Goal: Information Seeking & Learning: Find specific fact

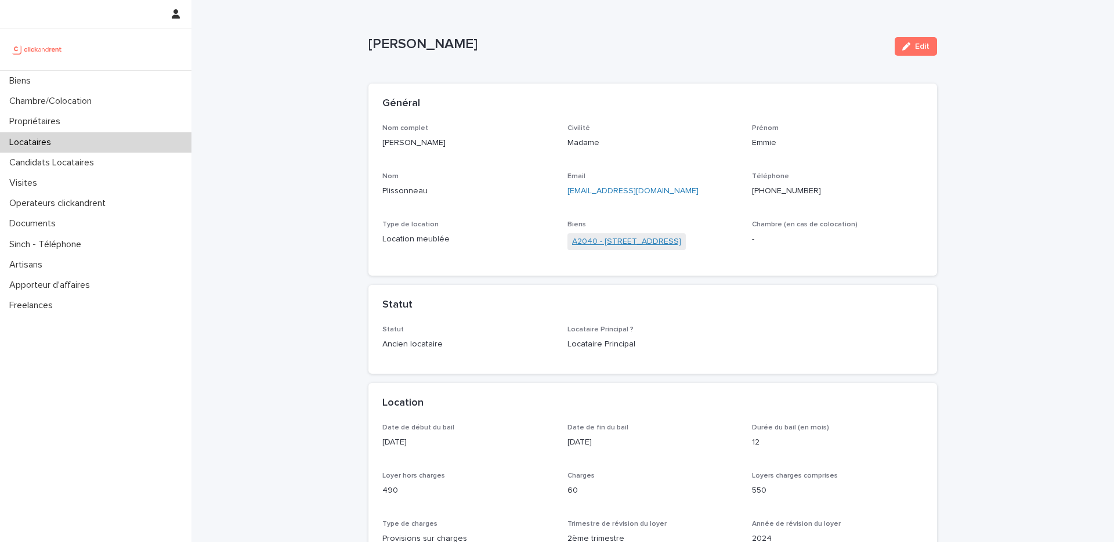
click at [615, 240] on link "A2040 - 73 Boulevard Des Fédérés, Amiens 80000" at bounding box center [626, 242] width 109 height 12
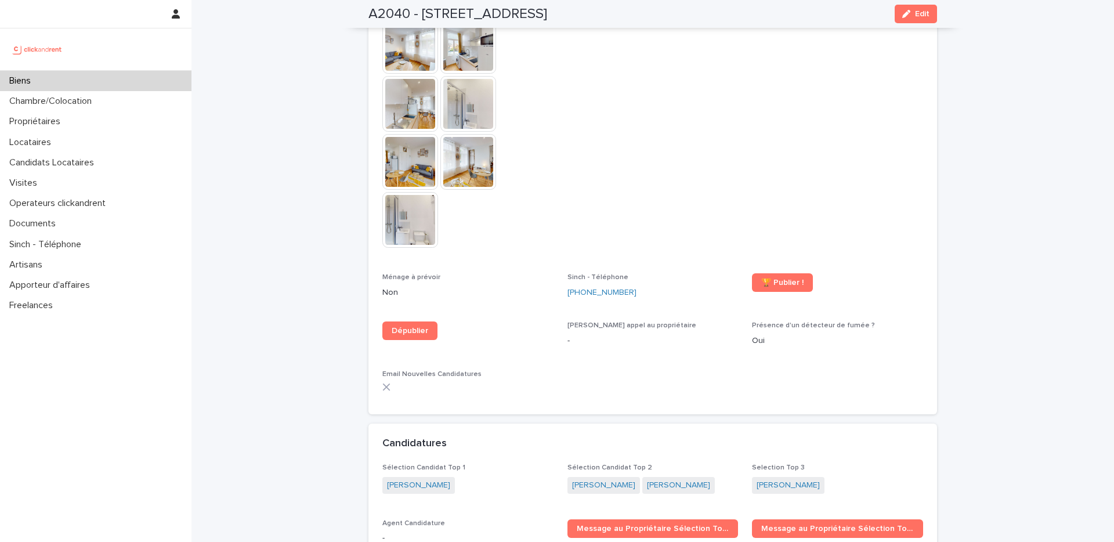
scroll to position [3069, 0]
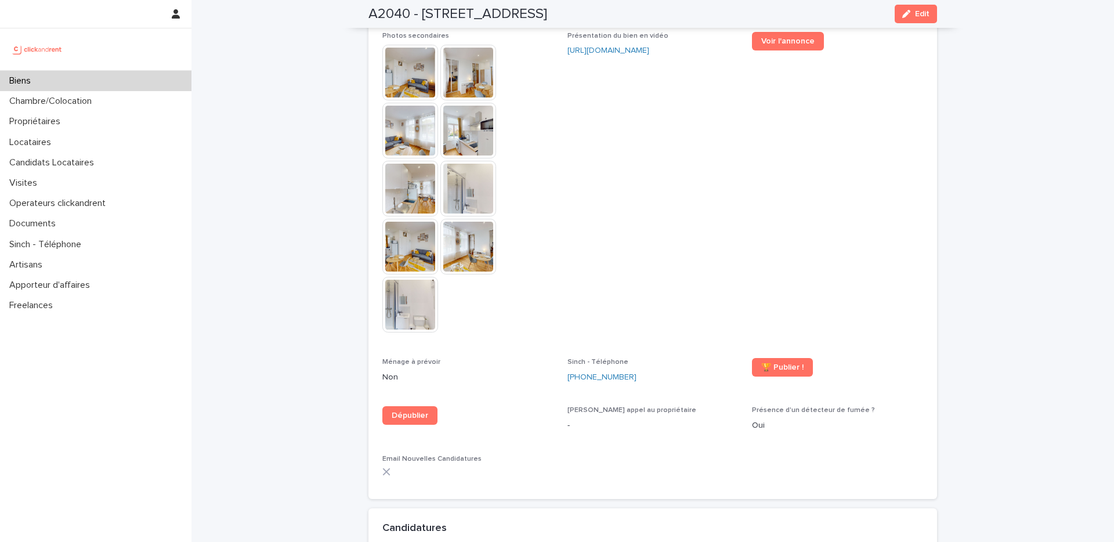
click at [679, 219] on span "Présentation du bien en vidéo https://vimeo.com/1105380349?share=copy" at bounding box center [652, 188] width 171 height 312
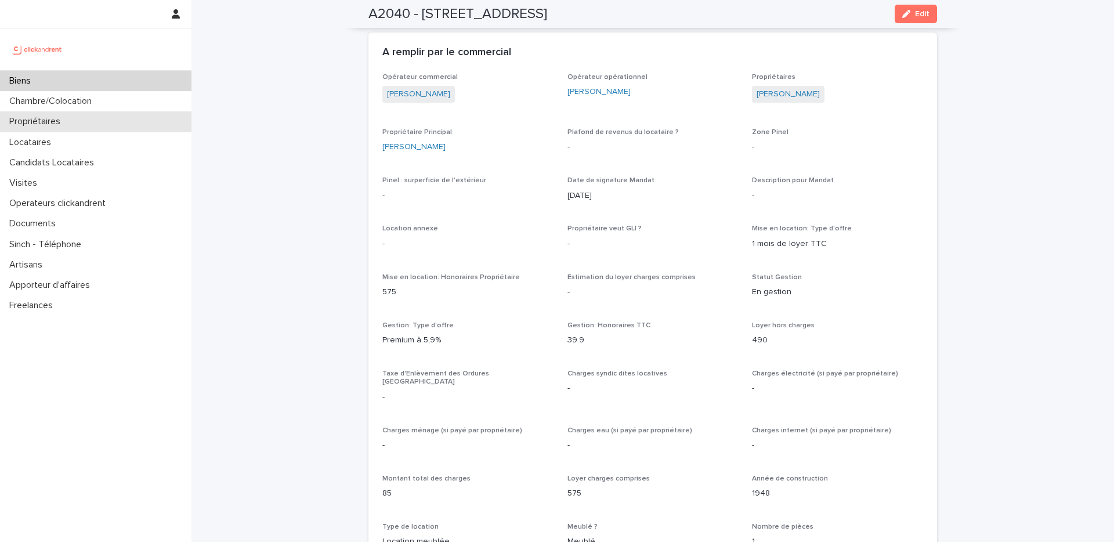
scroll to position [548, 0]
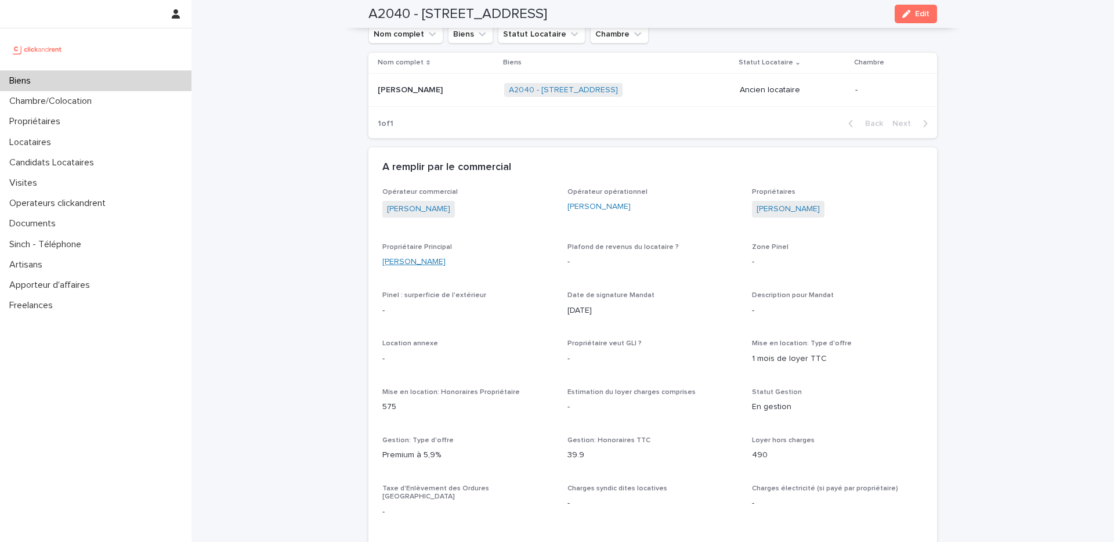
click at [425, 266] on link "Alexandre Kovarsky" at bounding box center [413, 262] width 63 height 12
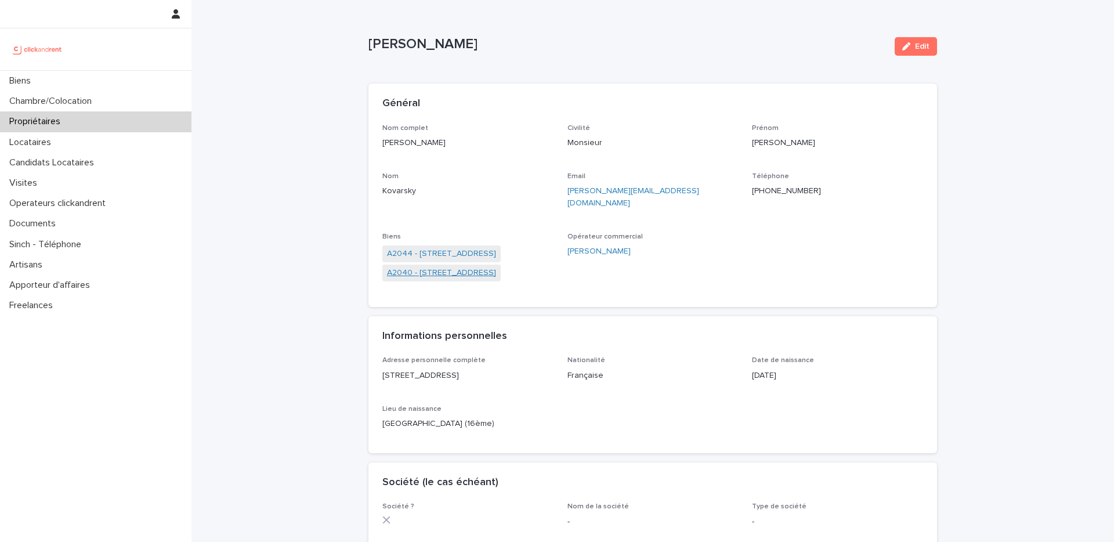
click at [470, 267] on link "A2040 - 73 Boulevard Des Fédérés, Amiens 80000" at bounding box center [441, 273] width 109 height 12
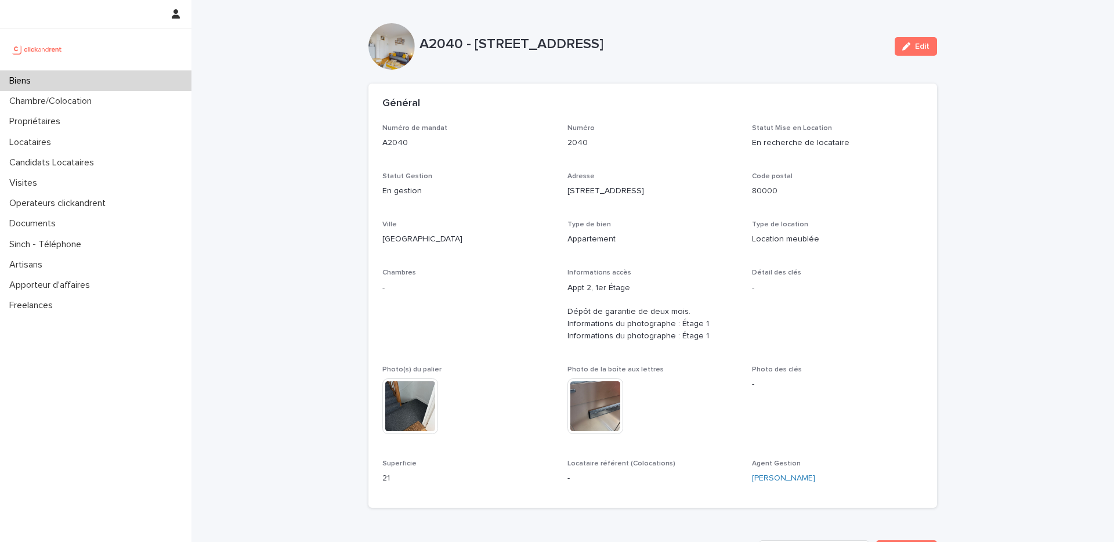
drag, startPoint x: 476, startPoint y: 44, endPoint x: 746, endPoint y: 57, distance: 270.7
click at [746, 57] on div "A2040 - 73 Boulevard Des Fédérés, Amiens 80000 Edit" at bounding box center [652, 46] width 568 height 46
copy p "73 Boulevard Des Fédérés, Amiens 80000"
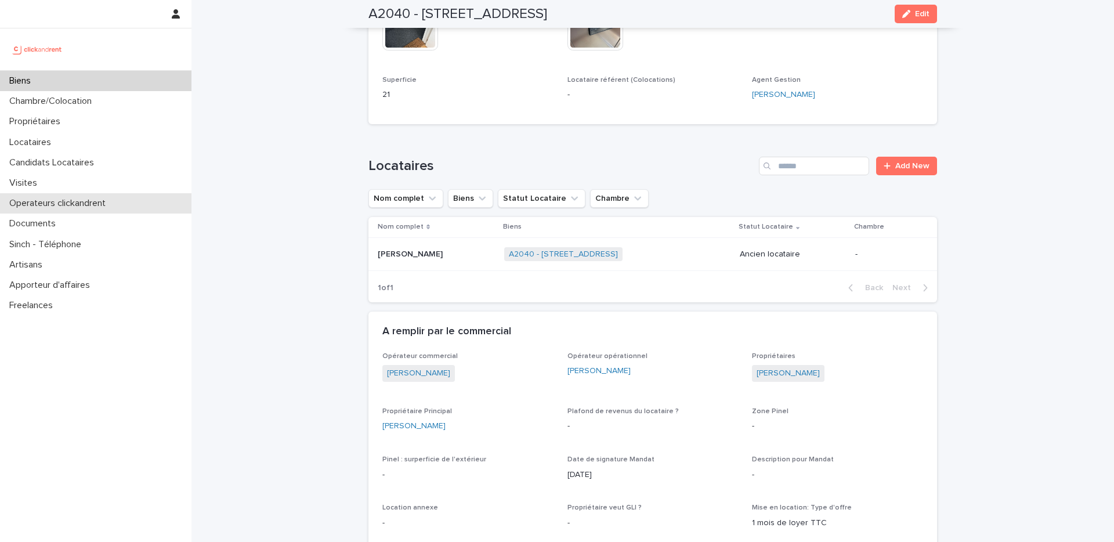
scroll to position [389, 0]
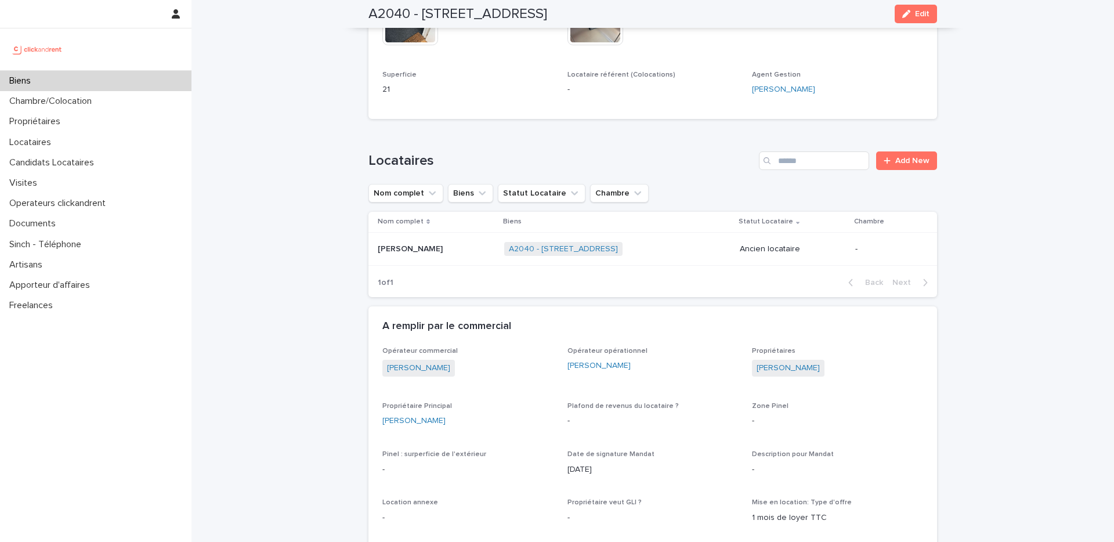
click at [438, 256] on div "Emmie Plissonneau Emmie Plissonneau" at bounding box center [436, 249] width 117 height 19
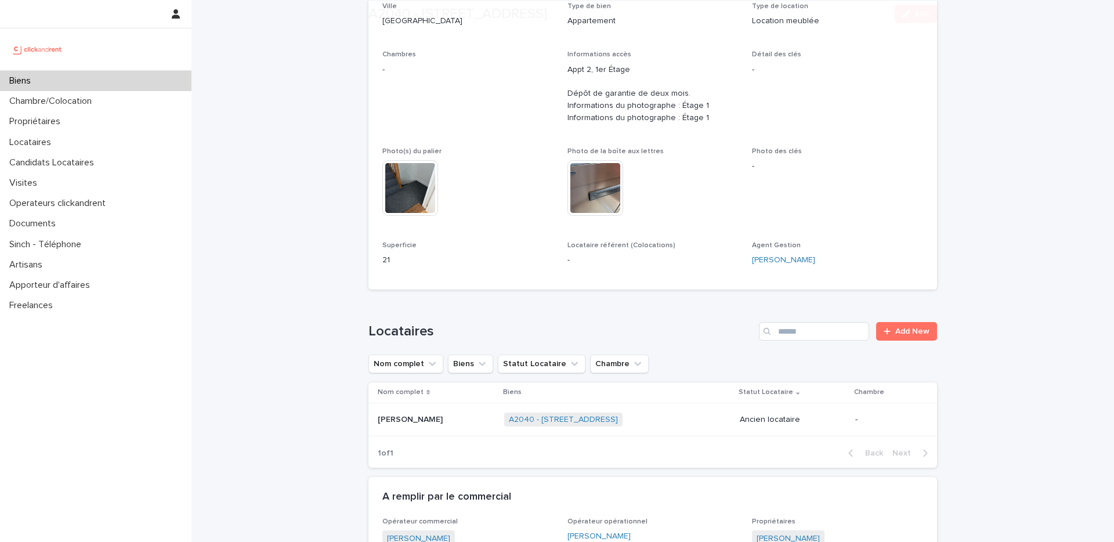
scroll to position [411, 0]
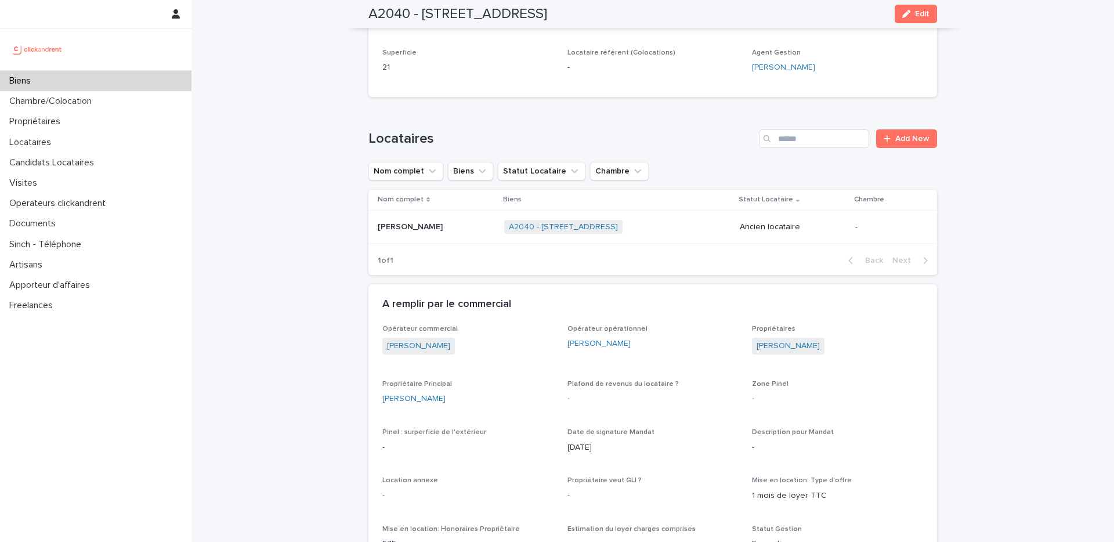
drag, startPoint x: 457, startPoint y: 399, endPoint x: 376, endPoint y: 396, distance: 80.7
copy link "Alexandre Kovarsky"
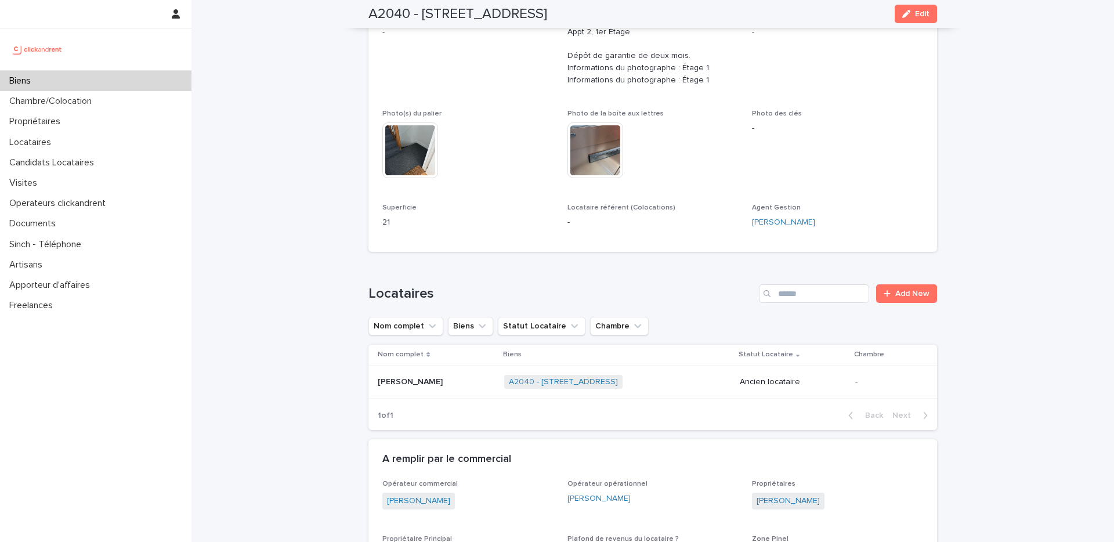
scroll to position [0, 0]
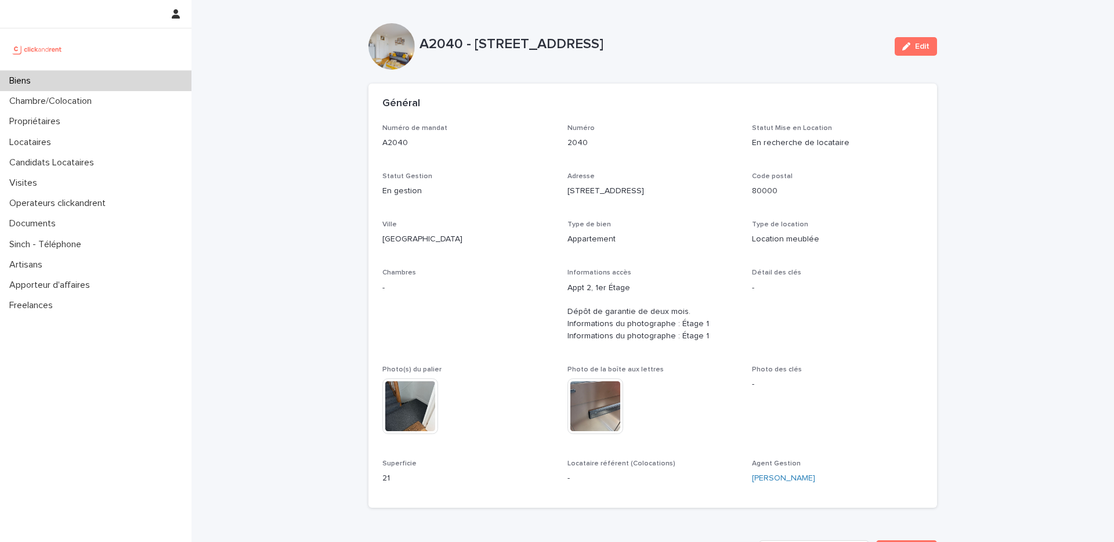
drag, startPoint x: 744, startPoint y: 42, endPoint x: 476, endPoint y: 43, distance: 268.0
click at [476, 43] on p "A2040 - 73 Boulevard Des Fédérés, Amiens 80000" at bounding box center [652, 44] width 466 height 17
copy p "73 Boulevard Des Fédérés, Amiens 80000"
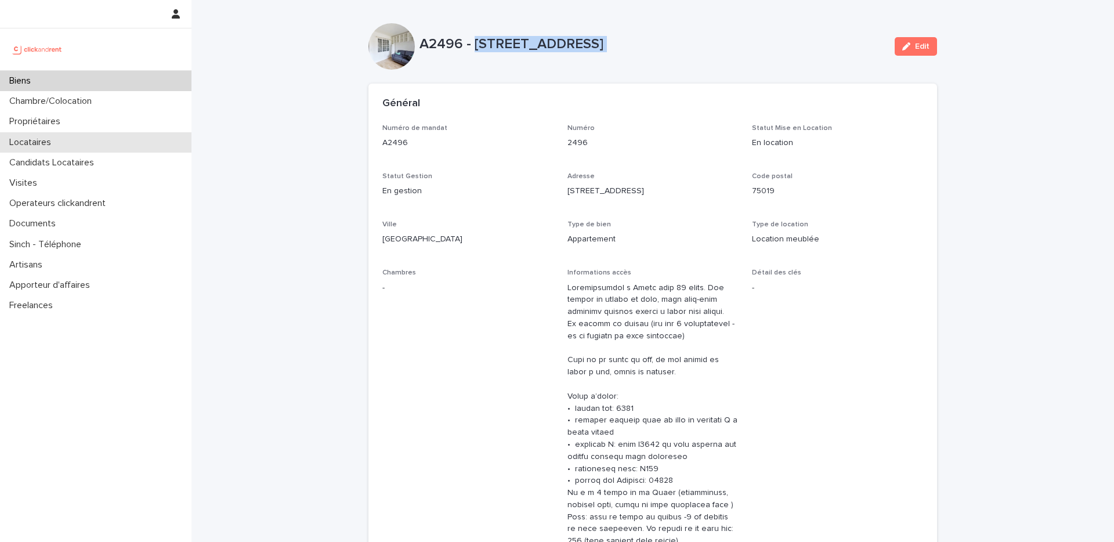
click at [110, 142] on div "Locataires" at bounding box center [95, 142] width 191 height 20
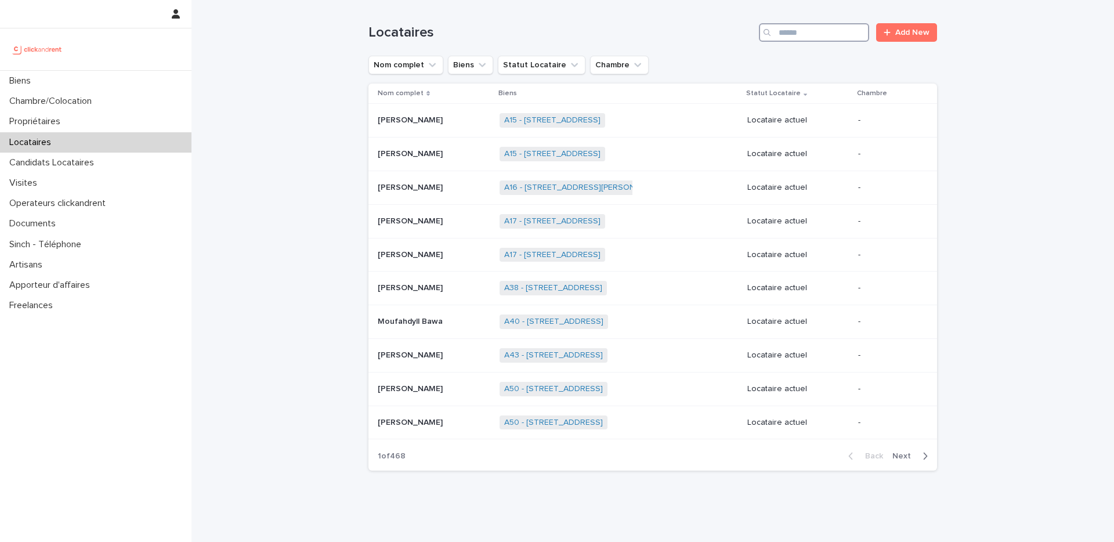
click at [795, 28] on input "Search" at bounding box center [814, 32] width 110 height 19
paste input "*******"
type input "*******"
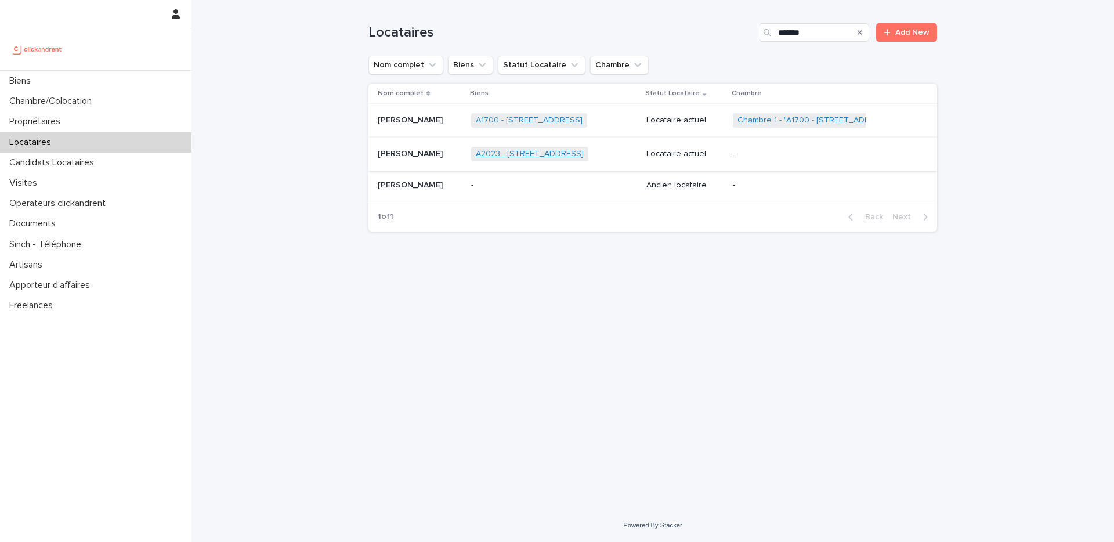
click at [565, 154] on link "A2023 - [STREET_ADDRESS]" at bounding box center [530, 154] width 108 height 10
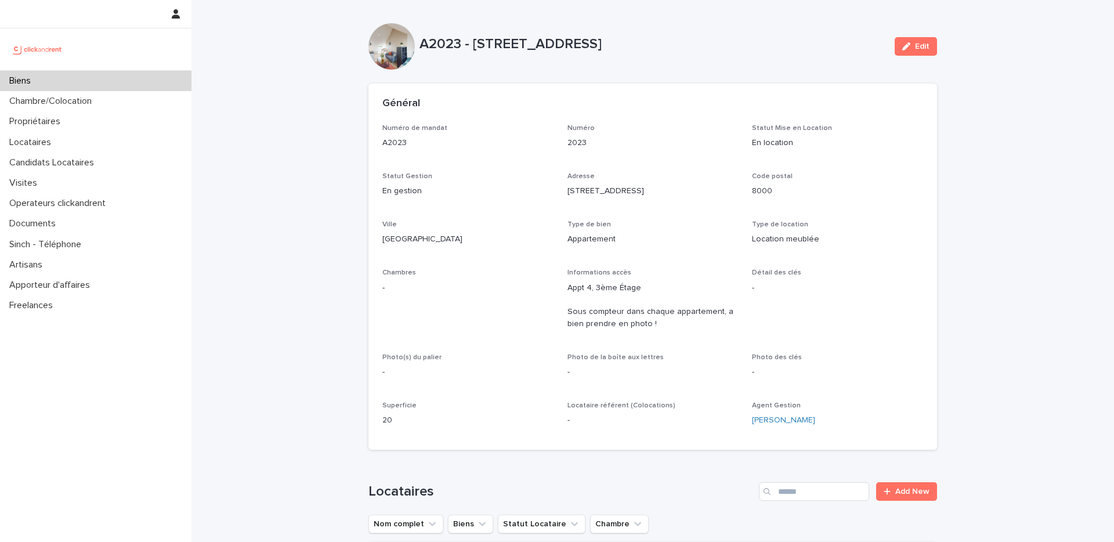
click at [94, 79] on div "Biens" at bounding box center [95, 81] width 191 height 20
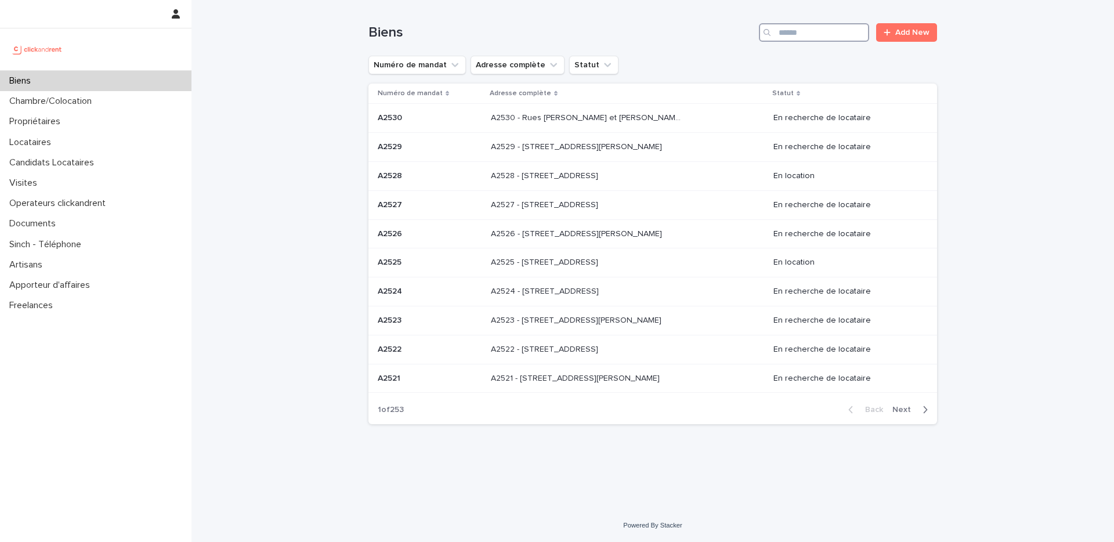
click at [788, 32] on input "Search" at bounding box center [814, 32] width 110 height 19
type input "****"
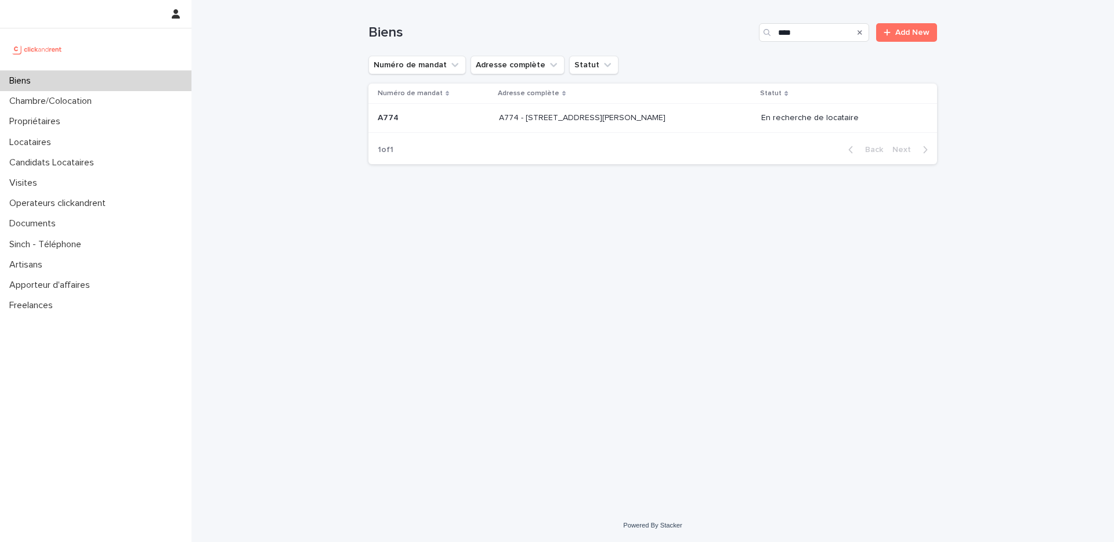
click at [698, 123] on div "A774 - [STREET_ADDRESS][PERSON_NAME] A774 - [STREET_ADDRESS][PERSON_NAME]" at bounding box center [625, 117] width 253 height 19
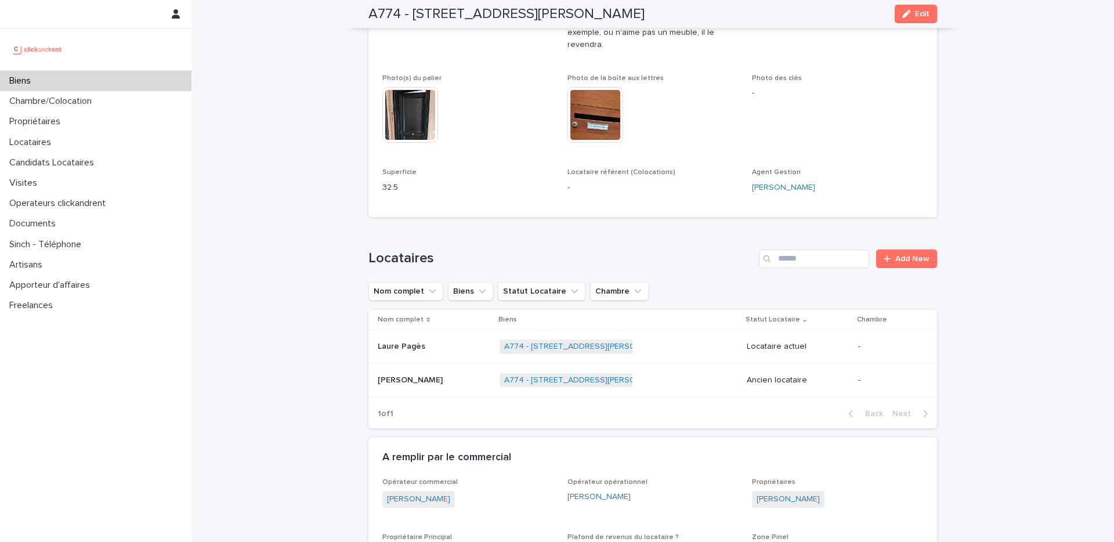
scroll to position [327, 0]
click at [466, 352] on p at bounding box center [434, 347] width 113 height 10
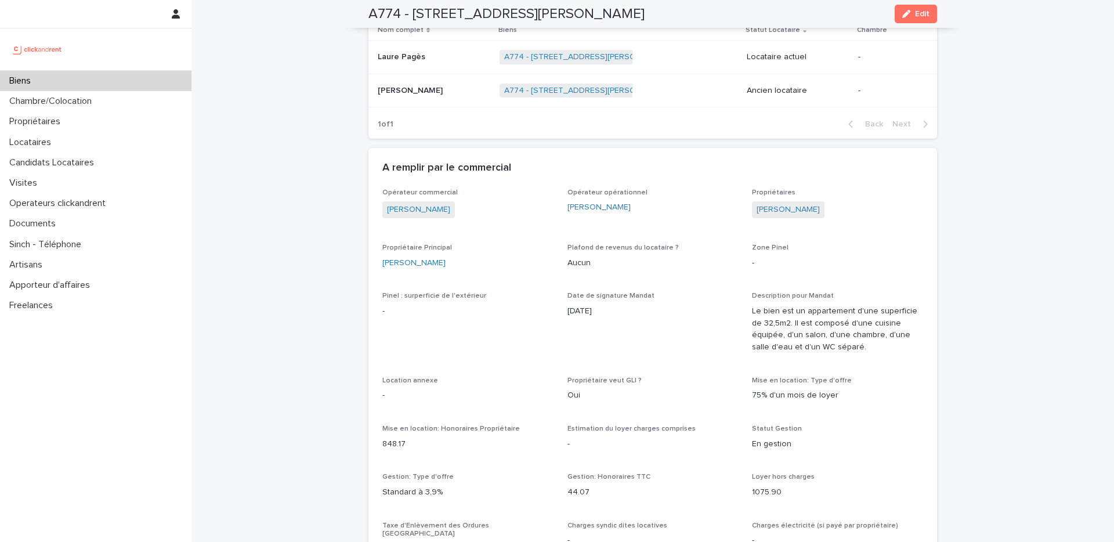
scroll to position [610, 0]
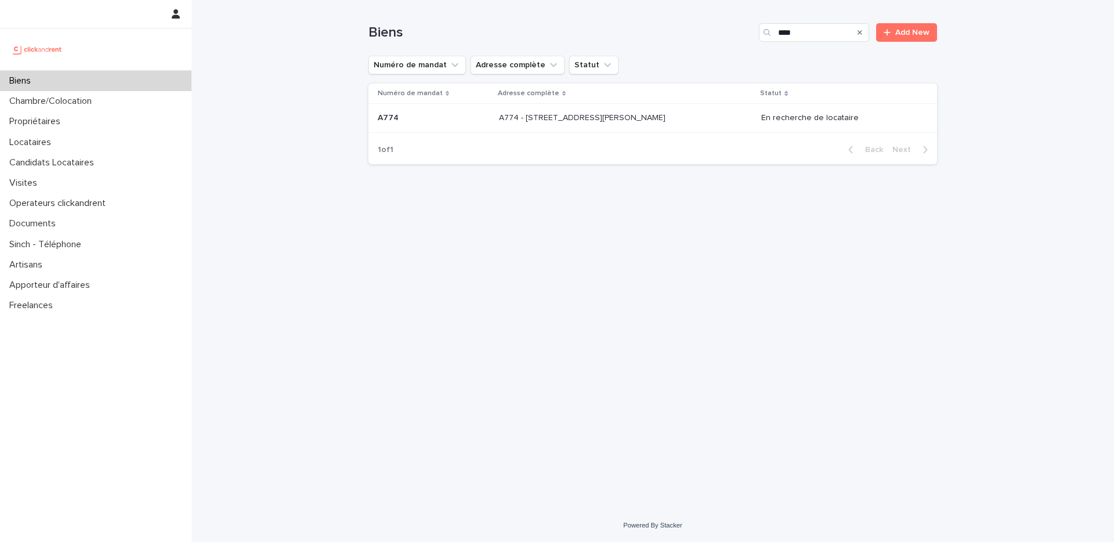
type input "*"
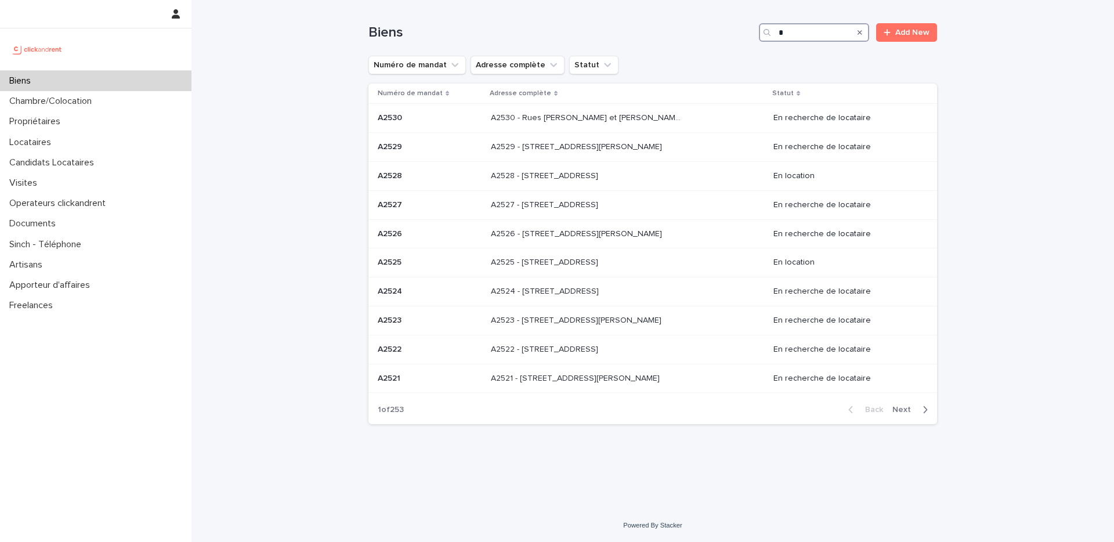
click at [788, 32] on input "*" at bounding box center [814, 32] width 110 height 19
click at [110, 151] on div "Locataires" at bounding box center [95, 142] width 191 height 20
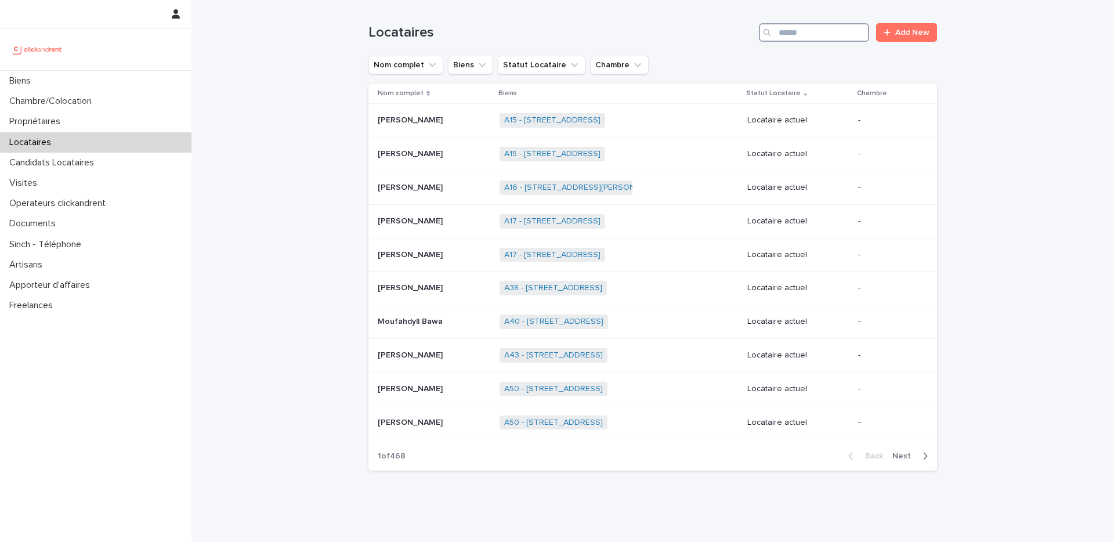
click at [817, 31] on input "Search" at bounding box center [814, 32] width 110 height 19
paste input "*******"
type input "*******"
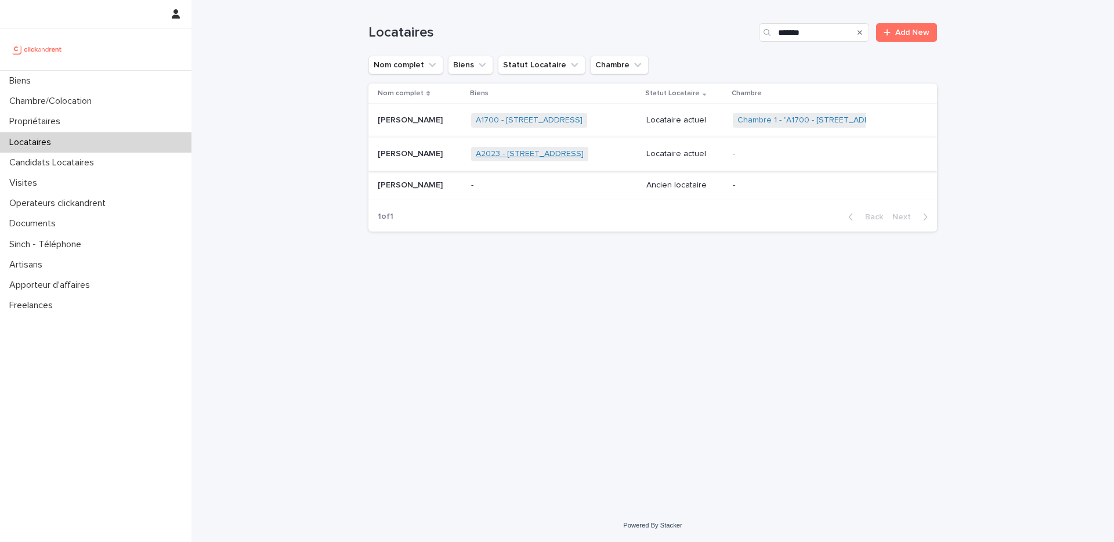
click at [574, 155] on link "A2023 - [STREET_ADDRESS]" at bounding box center [530, 154] width 108 height 10
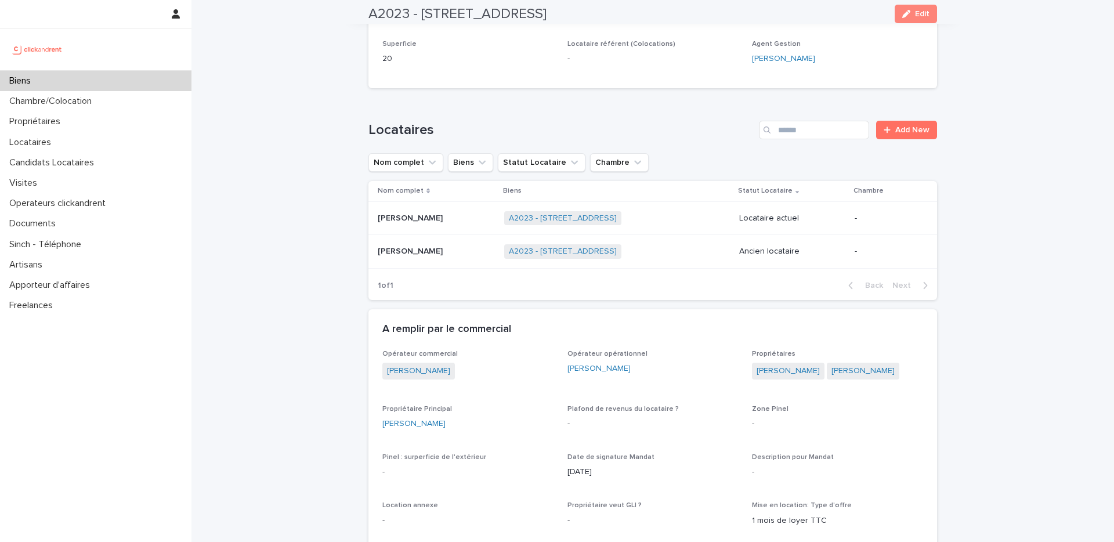
scroll to position [388, 0]
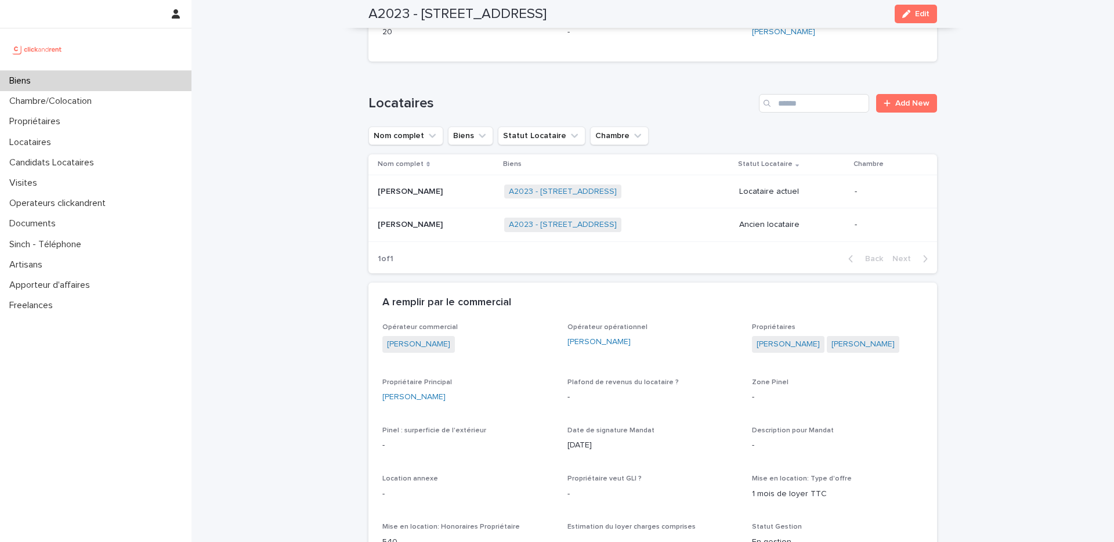
click at [449, 193] on p at bounding box center [436, 192] width 117 height 10
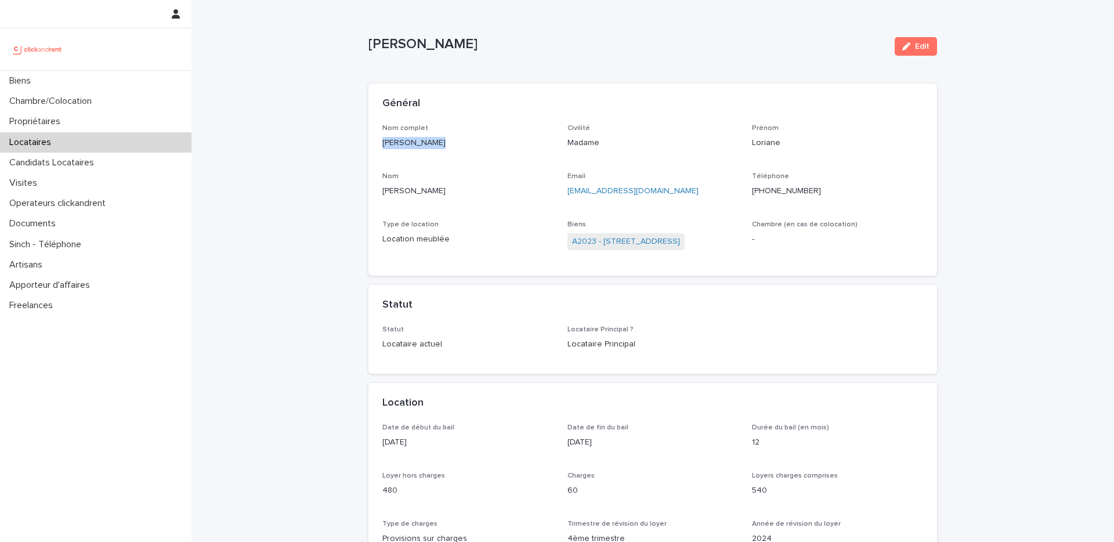
drag, startPoint x: 443, startPoint y: 146, endPoint x: 379, endPoint y: 148, distance: 63.3
click at [379, 148] on div "Nom complet [PERSON_NAME] Civilité Madame [PERSON_NAME] Nom [PERSON_NAME] [EMAI…" at bounding box center [652, 200] width 568 height 152
copy p "[PERSON_NAME]"
click at [626, 248] on span "A2023 - [STREET_ADDRESS]" at bounding box center [625, 241] width 117 height 17
click at [631, 234] on span "A2023 - [STREET_ADDRESS]" at bounding box center [625, 241] width 117 height 17
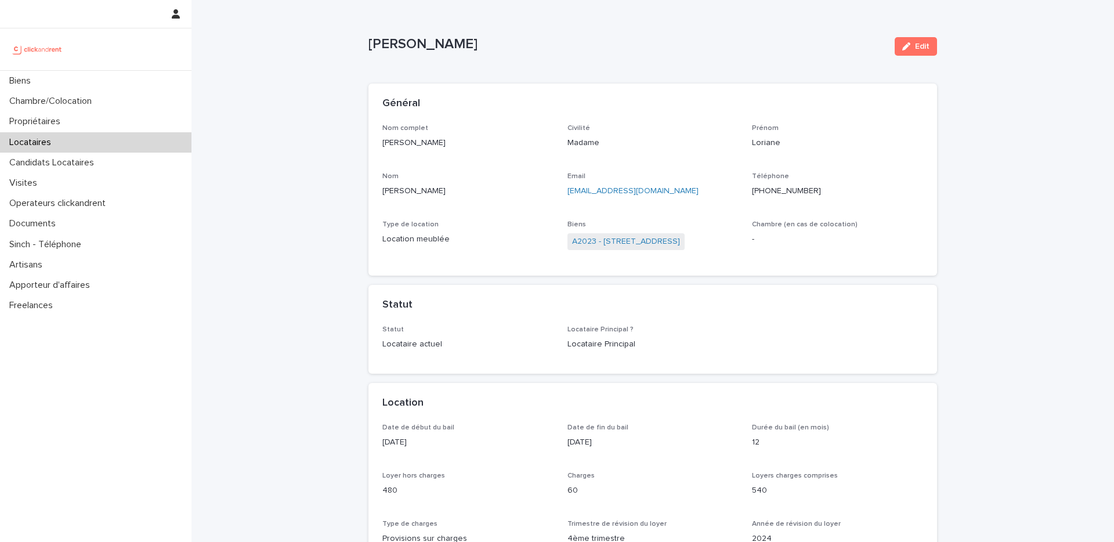
click at [631, 234] on span "A2023 - [STREET_ADDRESS]" at bounding box center [625, 241] width 117 height 17
click at [637, 245] on link "A2023 - [STREET_ADDRESS]" at bounding box center [626, 242] width 108 height 12
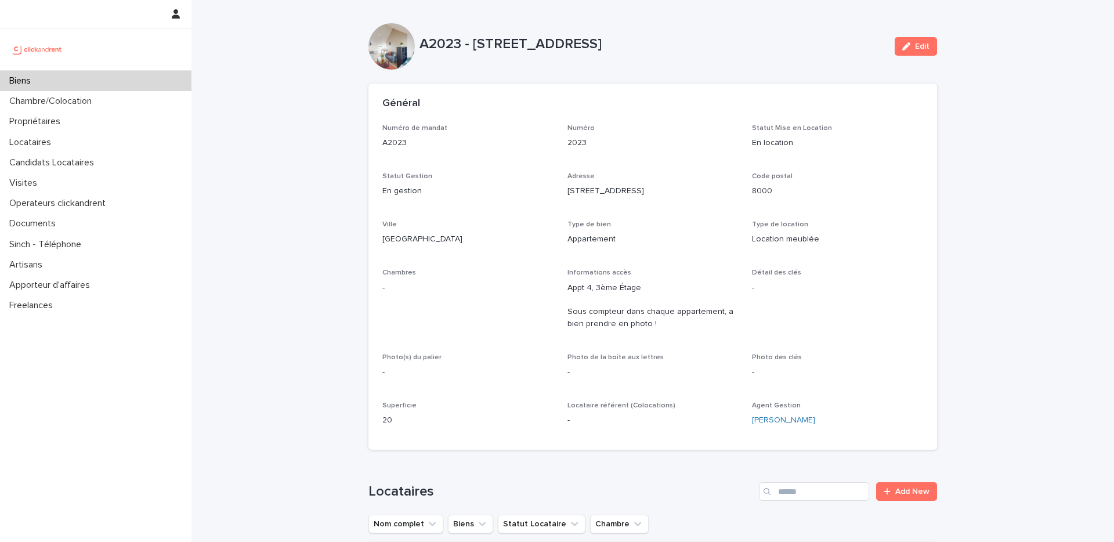
drag, startPoint x: 679, startPoint y: 47, endPoint x: 621, endPoint y: 37, distance: 59.5
click at [621, 37] on p "A2023 - [STREET_ADDRESS]" at bounding box center [652, 44] width 466 height 17
click at [604, 31] on div "A2023 - [STREET_ADDRESS] Edit" at bounding box center [652, 46] width 568 height 46
drag, startPoint x: 479, startPoint y: 39, endPoint x: 505, endPoint y: 42, distance: 26.9
click at [508, 42] on p "A2023 - [STREET_ADDRESS]" at bounding box center [652, 44] width 466 height 17
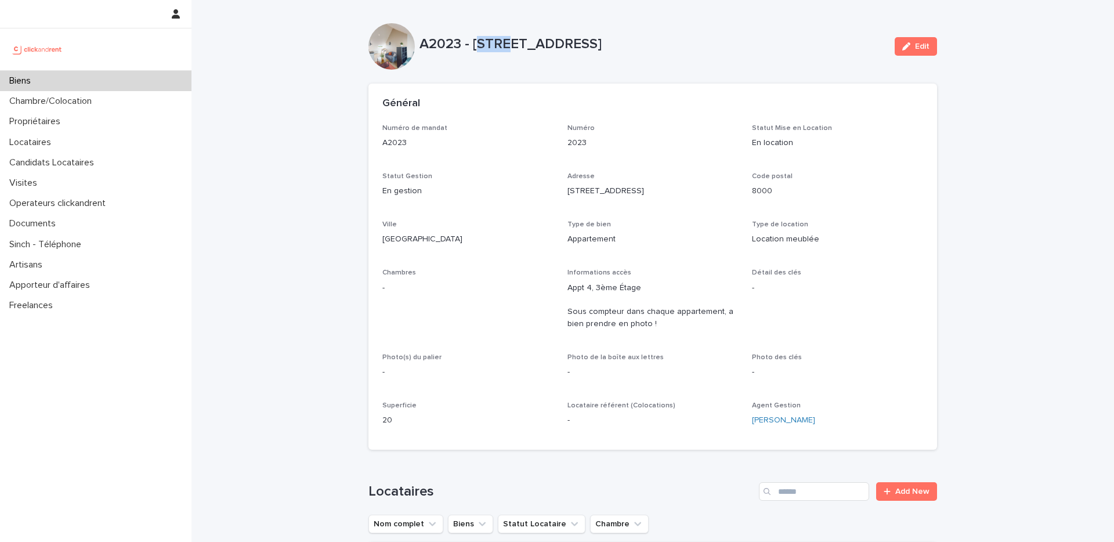
click at [479, 42] on p "A2023 - [STREET_ADDRESS]" at bounding box center [652, 44] width 466 height 17
drag, startPoint x: 475, startPoint y: 42, endPoint x: 685, endPoint y: 44, distance: 210.0
click at [685, 44] on p "A2023 - [STREET_ADDRESS]" at bounding box center [652, 44] width 466 height 17
copy p "[STREET_ADDRESS]"
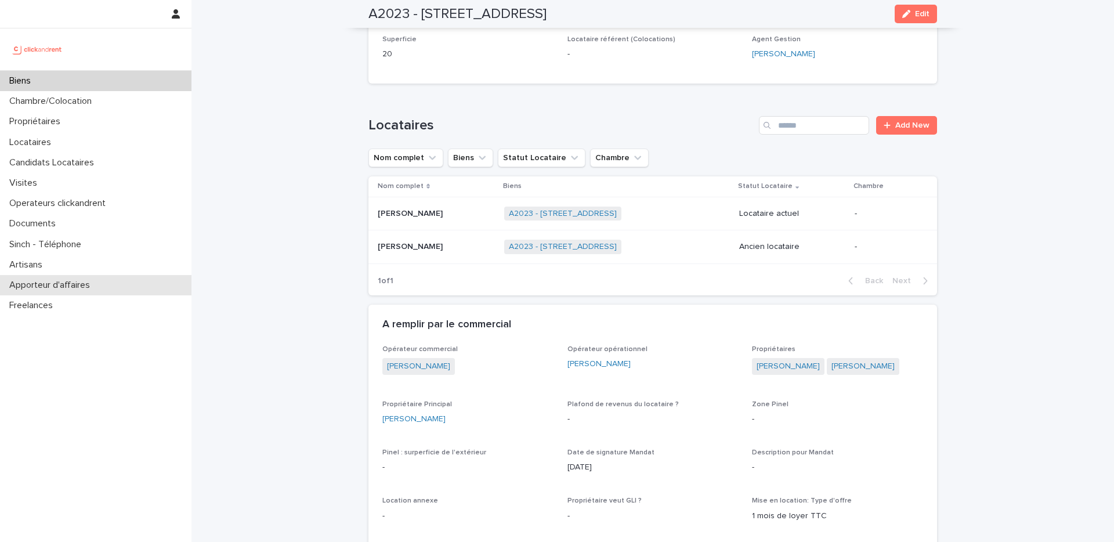
scroll to position [367, 0]
click at [467, 213] on p at bounding box center [436, 213] width 117 height 10
